Goal: Transaction & Acquisition: Purchase product/service

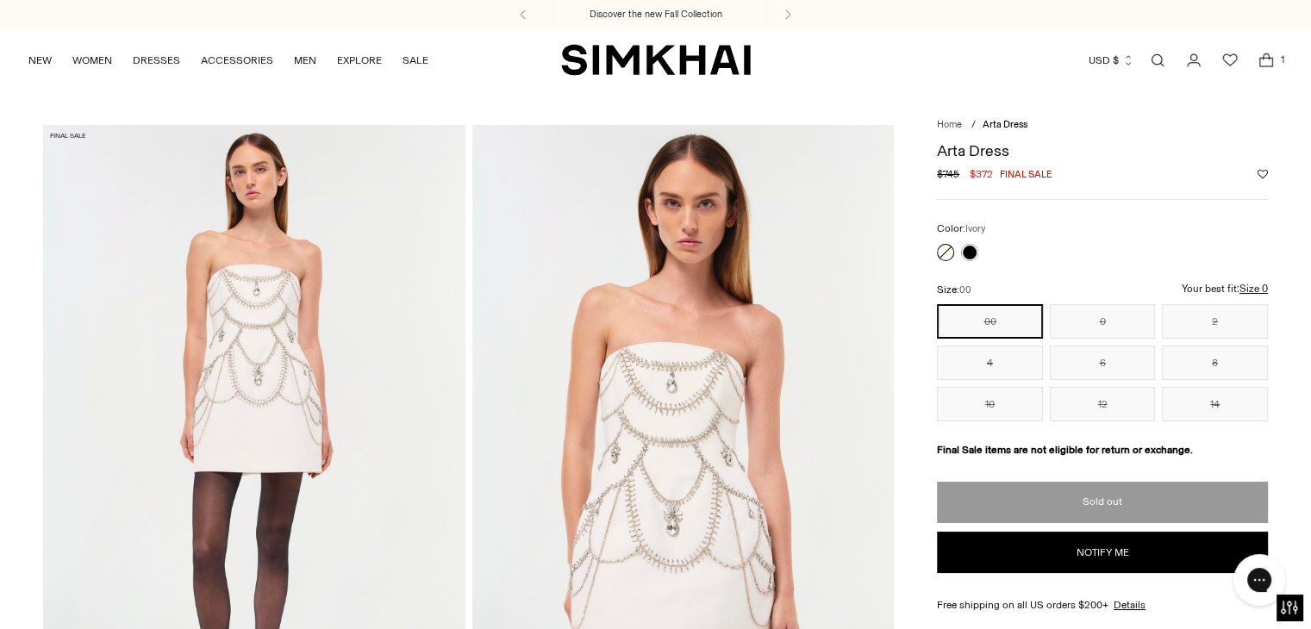
click at [1265, 52] on icon "Open cart modal" at bounding box center [1266, 60] width 24 height 17
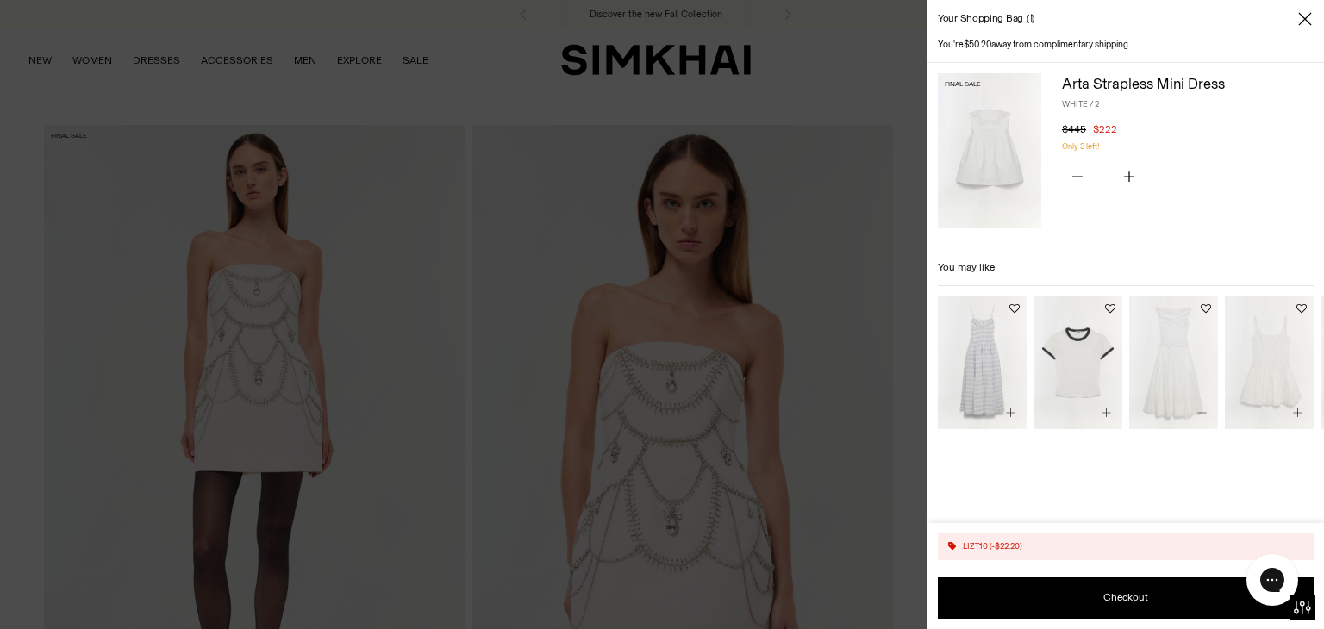
click at [992, 159] on img at bounding box center [989, 150] width 103 height 155
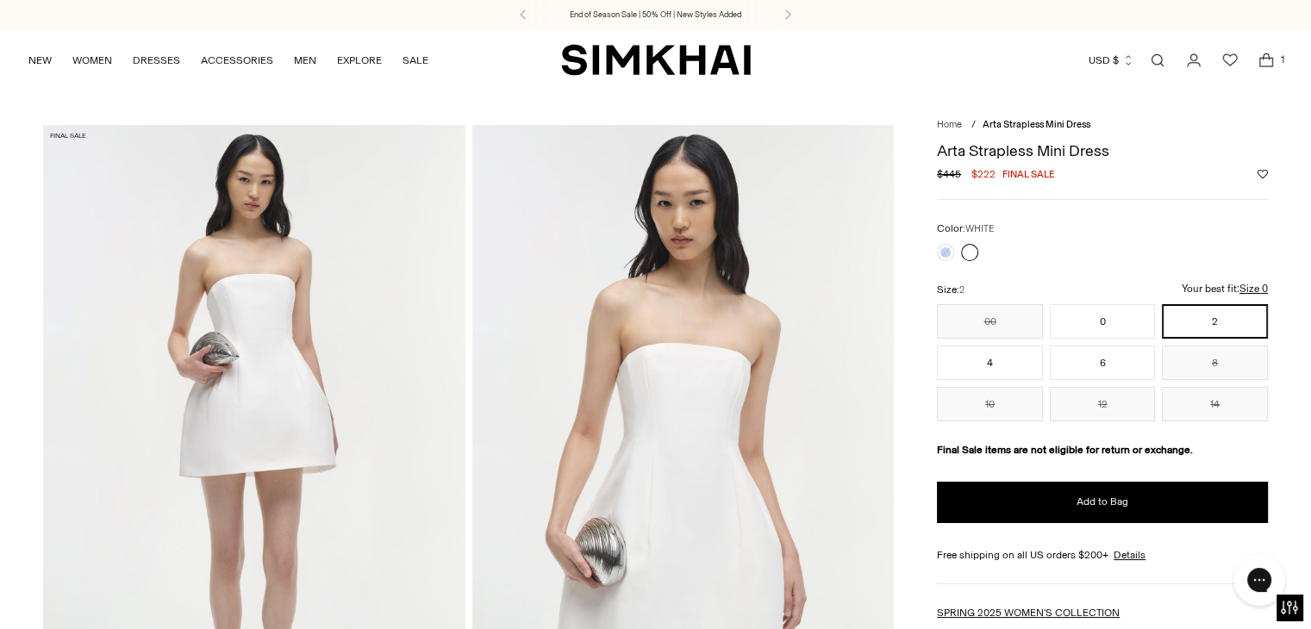
click at [951, 258] on div at bounding box center [957, 252] width 48 height 24
click at [945, 256] on link at bounding box center [945, 252] width 17 height 17
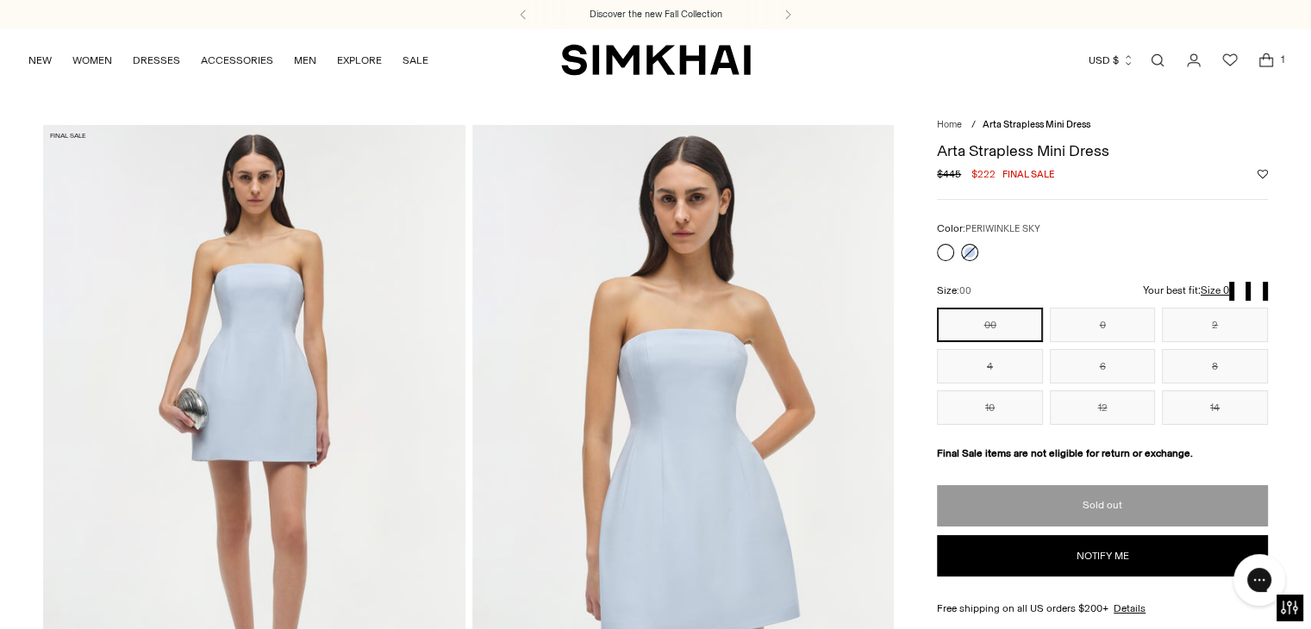
click at [944, 252] on link at bounding box center [945, 252] width 17 height 17
